Goal: Information Seeking & Learning: Learn about a topic

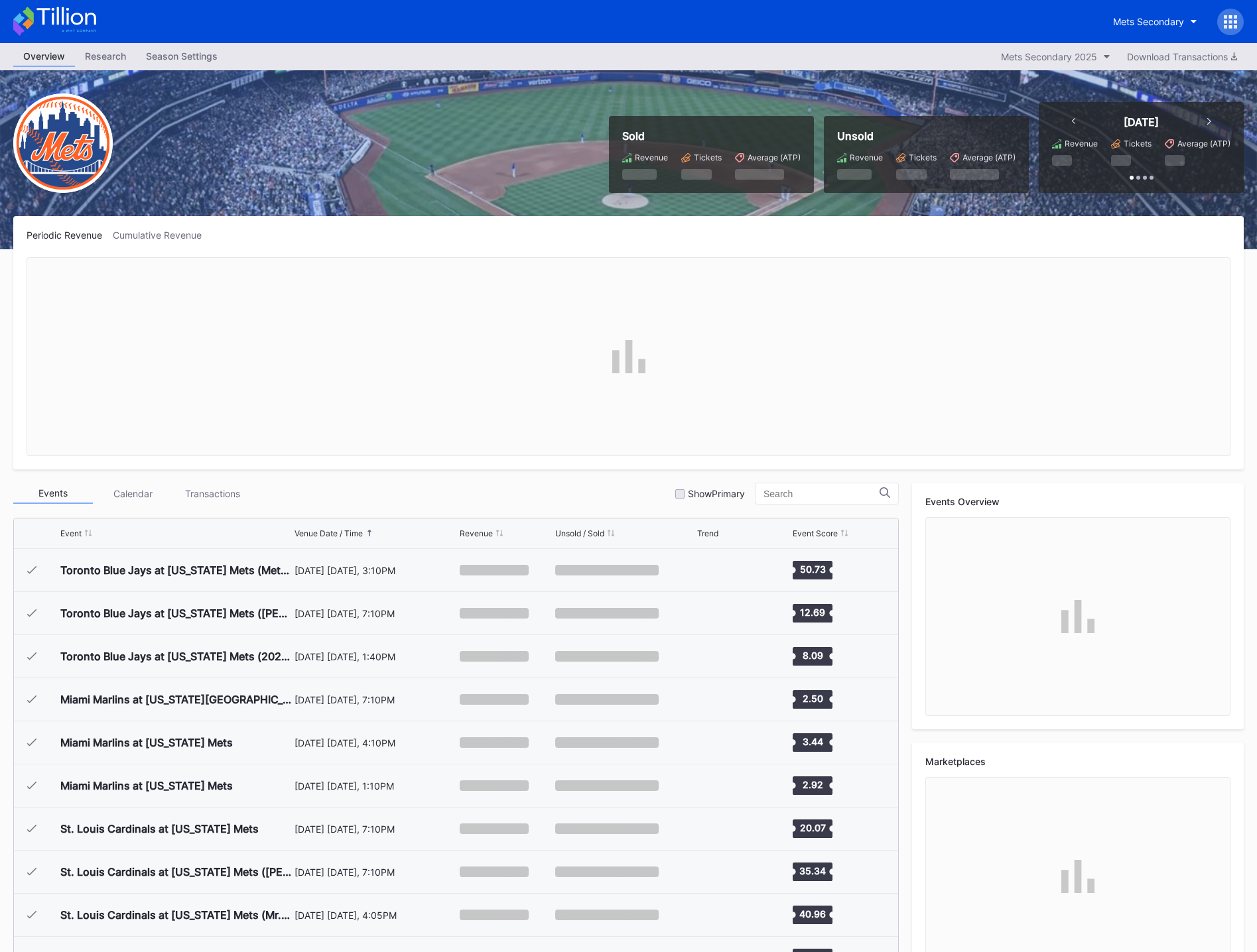
scroll to position [3060, 0]
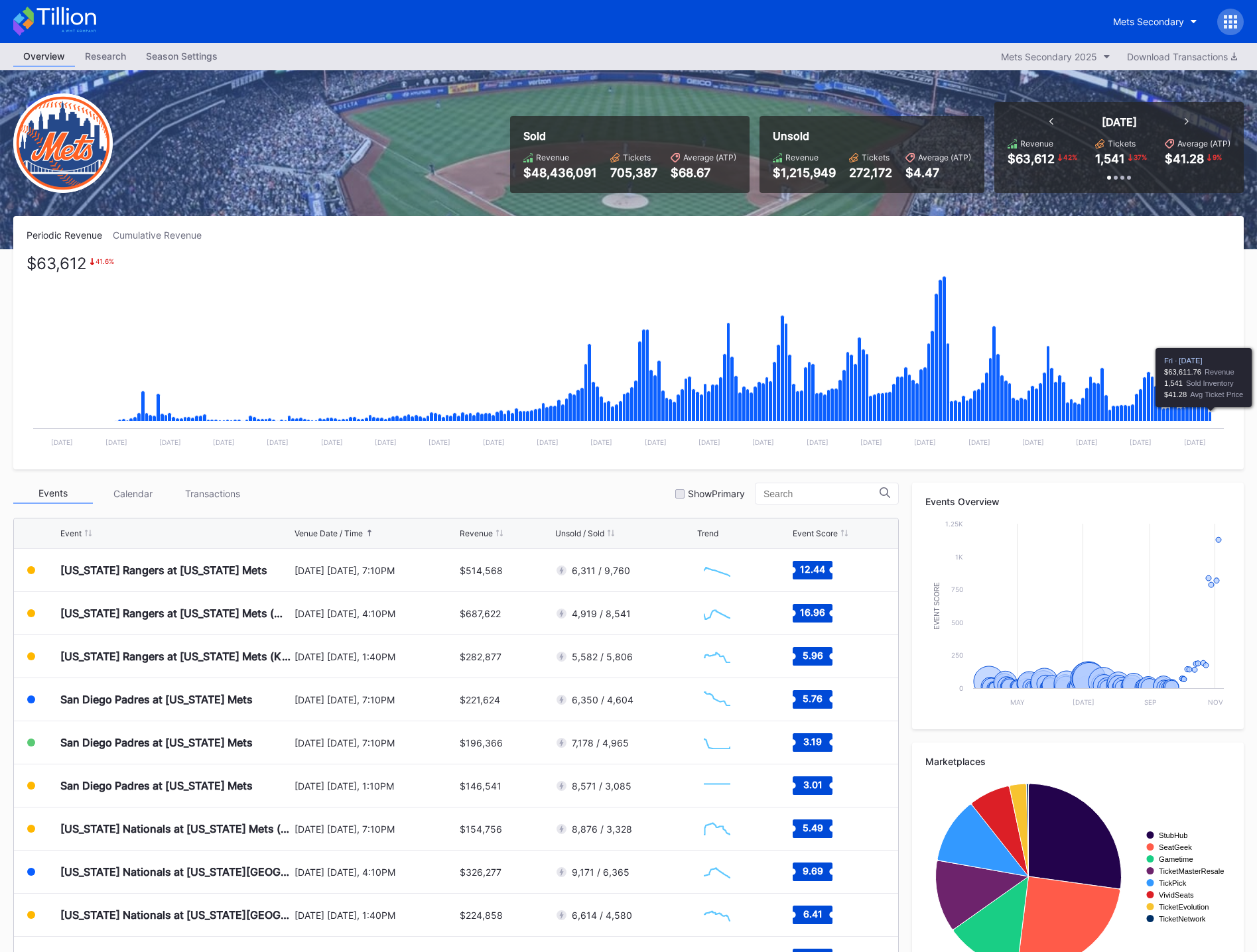
click at [1209, 417] on icon "Chart title" at bounding box center [1210, 417] width 3 height 10
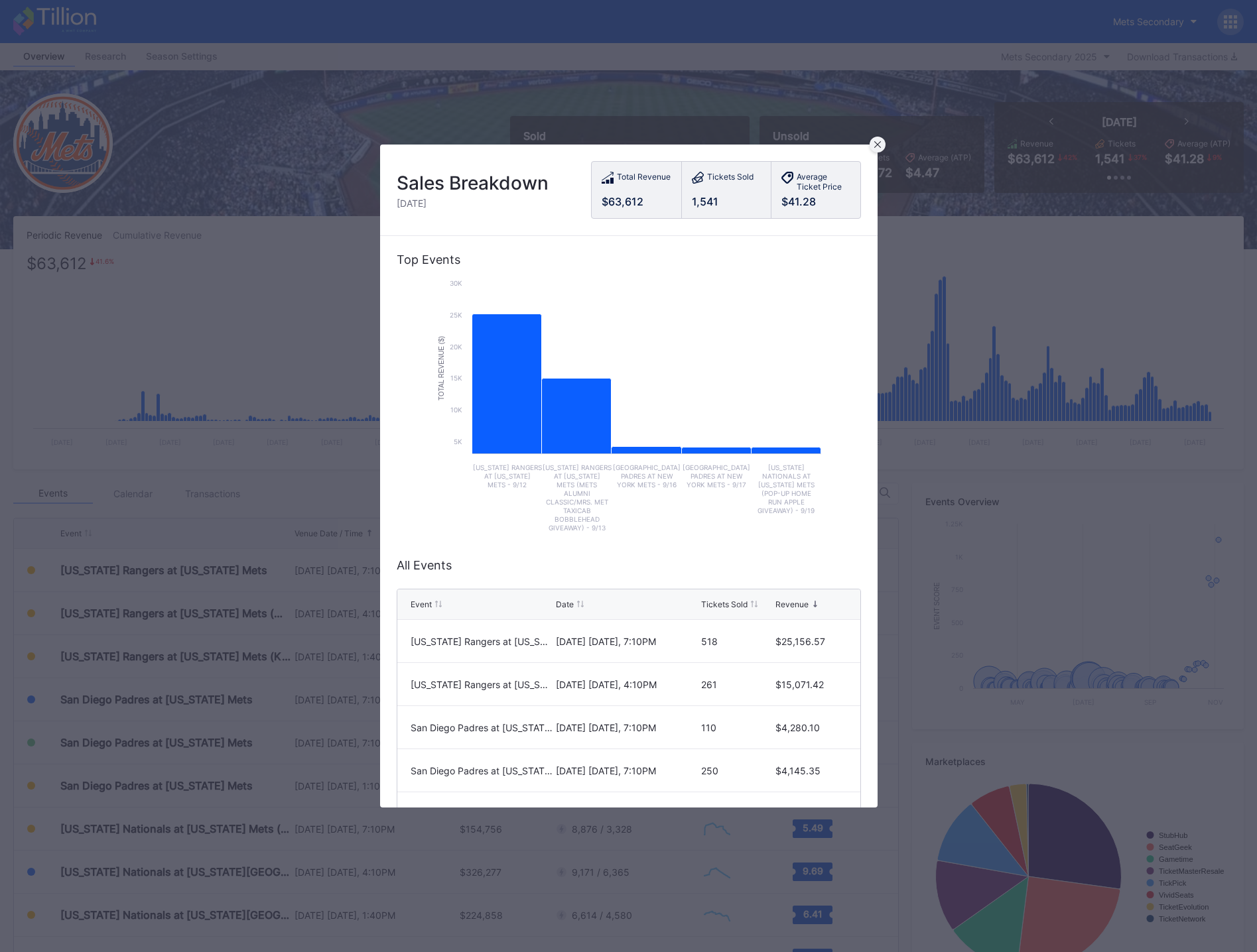
click at [880, 144] on icon at bounding box center [877, 144] width 7 height 7
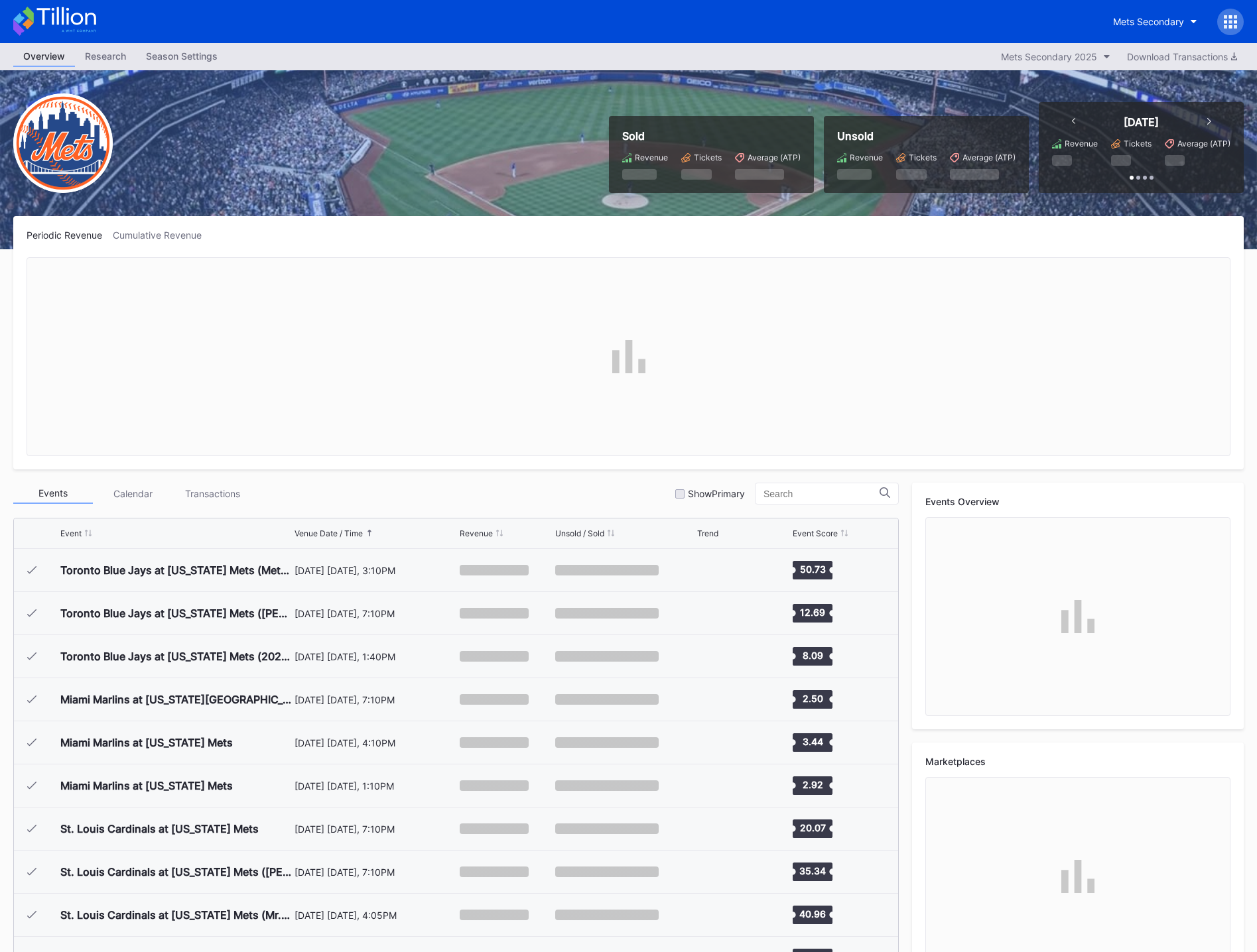
scroll to position [3060, 0]
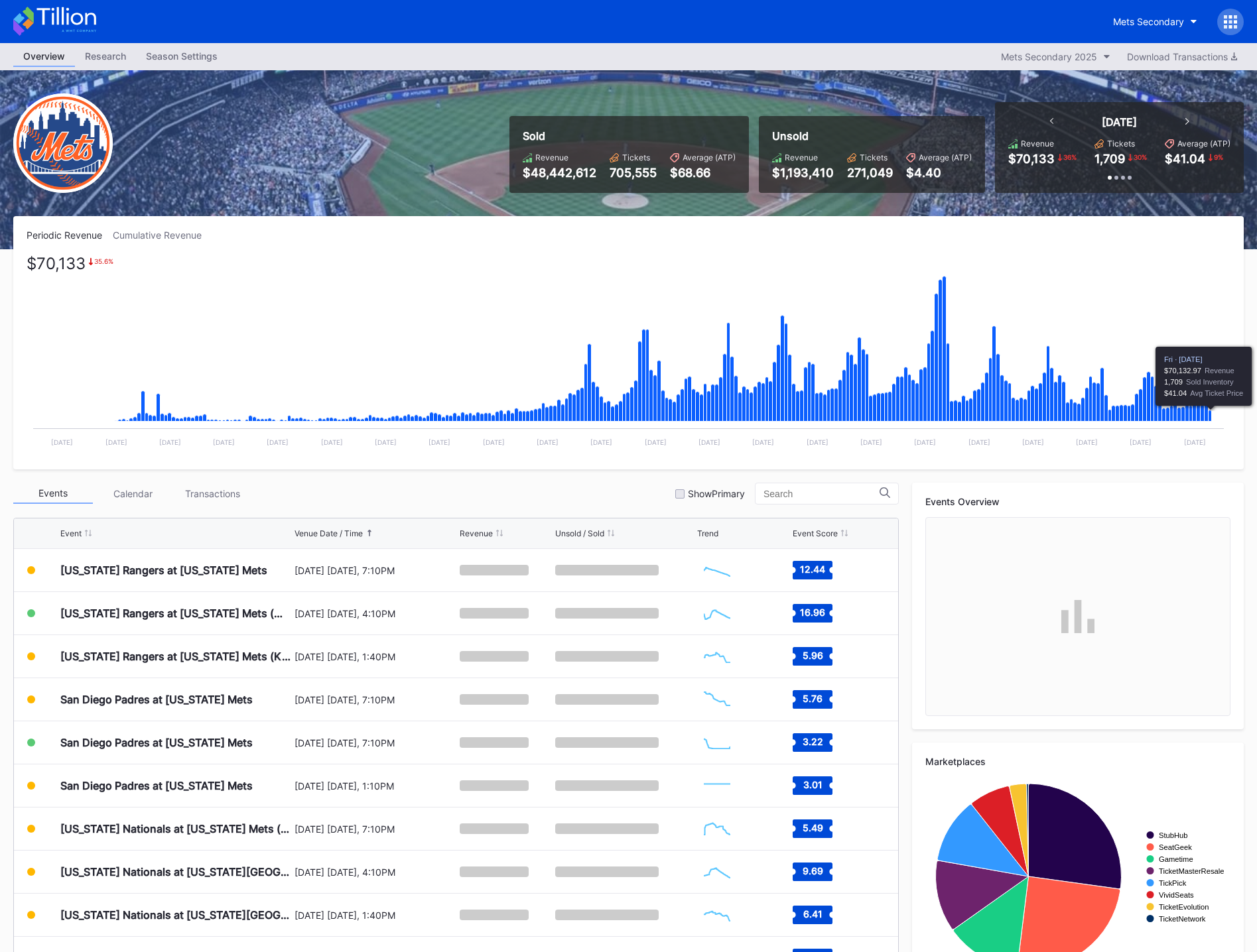
click at [1212, 417] on icon "Chart title" at bounding box center [1210, 417] width 3 height 12
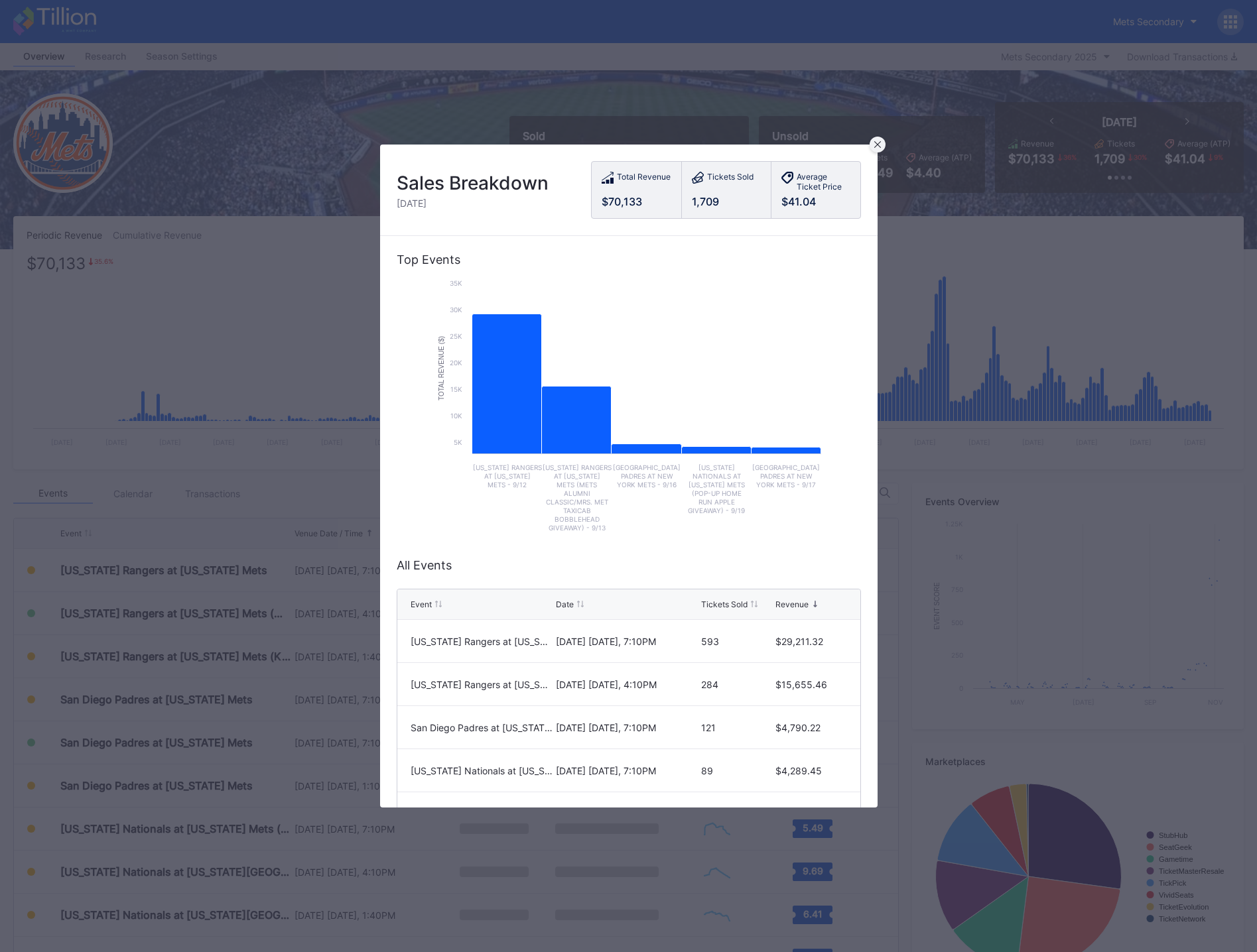
click at [878, 148] on icon at bounding box center [877, 144] width 7 height 7
